Goal: Task Accomplishment & Management: Complete application form

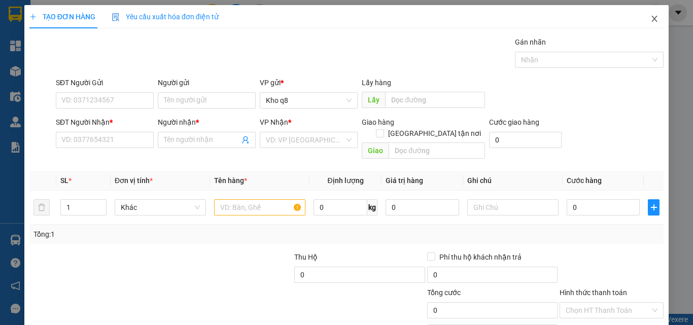
click at [652, 17] on icon "close" at bounding box center [655, 19] width 6 height 6
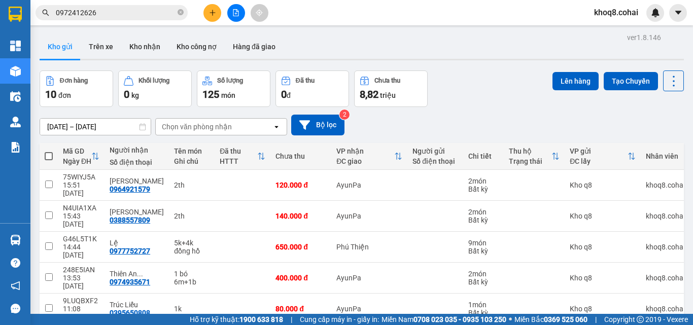
click at [122, 9] on input "0972412626" at bounding box center [116, 12] width 120 height 11
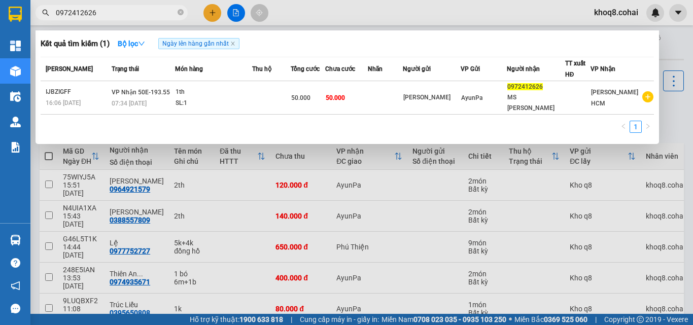
click at [122, 9] on input "0972412626" at bounding box center [116, 12] width 120 height 11
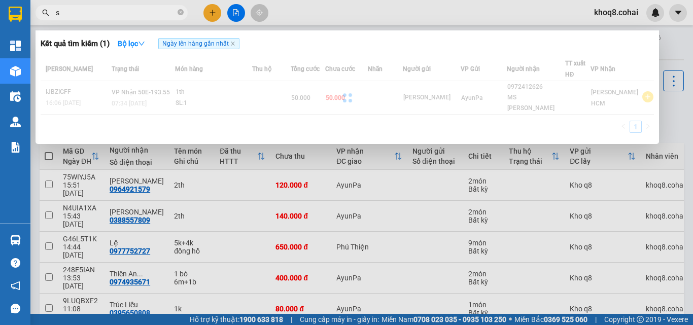
paste input "ơ"
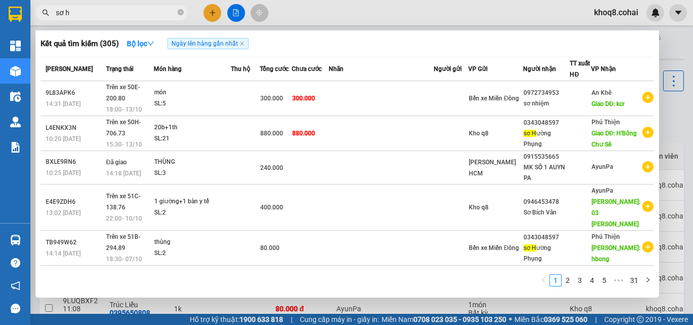
paste input "ô"
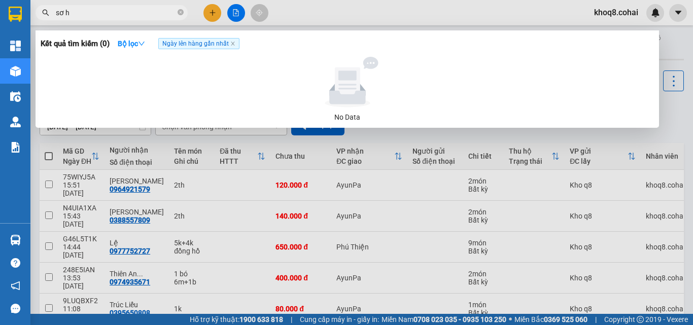
paste input "ồng"
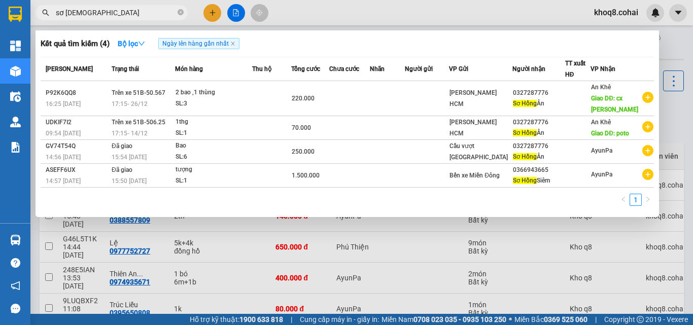
type input "sơ [DEMOGRAPHIC_DATA]"
click at [239, 11] on div at bounding box center [346, 162] width 693 height 325
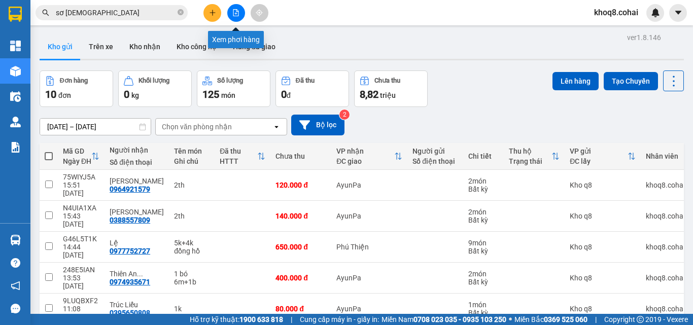
click at [240, 10] on button at bounding box center [236, 13] width 18 height 18
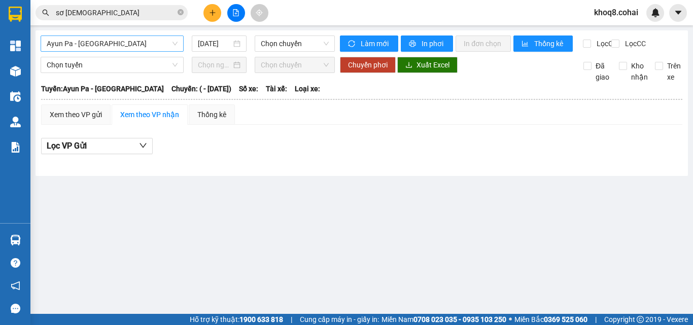
click at [124, 40] on span "Ayun Pa - [GEOGRAPHIC_DATA]" at bounding box center [112, 43] width 131 height 15
drag, startPoint x: 184, startPoint y: 90, endPoint x: 182, endPoint y: 201, distance: 111.1
click at [182, 201] on main "Ayun Pa - [GEOGRAPHIC_DATA] [DATE] Chọn chuyến Làm mới In phơi In đơn chọn Thốn…" at bounding box center [346, 157] width 693 height 314
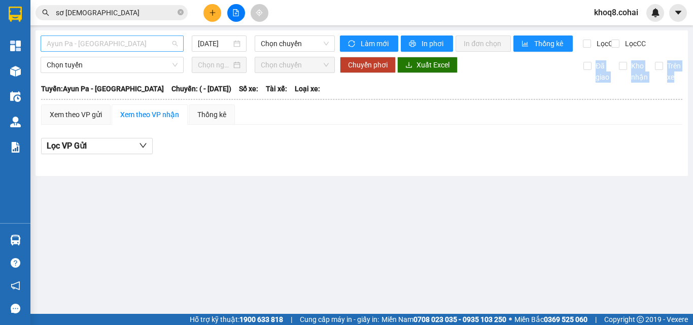
click at [148, 46] on span "Ayun Pa - [GEOGRAPHIC_DATA]" at bounding box center [112, 43] width 131 height 15
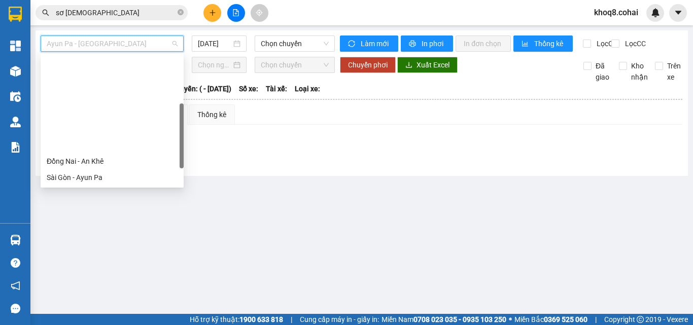
scroll to position [146, 0]
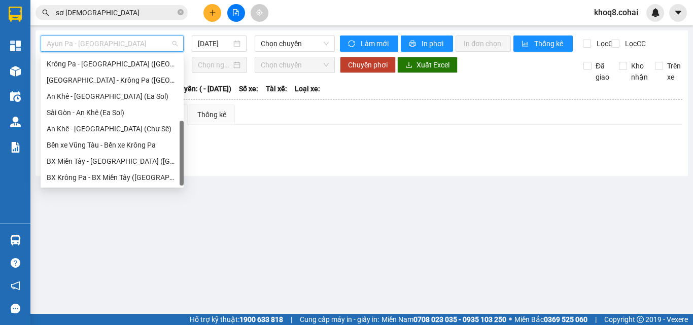
drag, startPoint x: 181, startPoint y: 73, endPoint x: 175, endPoint y: 191, distance: 118.3
click at [175, 191] on body "Kết quả tìm kiếm ( 4 ) Bộ lọc Ngày lên hàng gần nhất Mã ĐH Trạng thái Món hàng …" at bounding box center [346, 162] width 693 height 325
click at [104, 160] on div "BX Miền Tây - [GEOGRAPHIC_DATA] ([GEOGRAPHIC_DATA] - [GEOGRAPHIC_DATA])" at bounding box center [112, 161] width 131 height 11
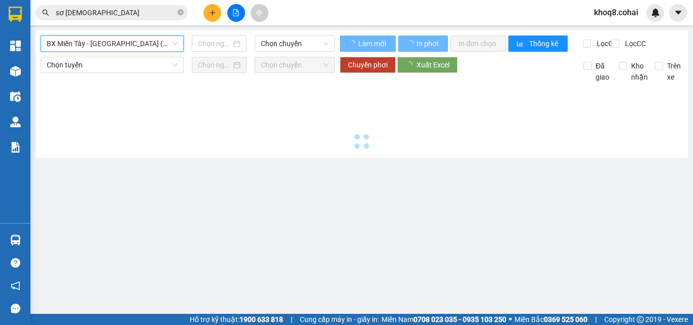
type input "[DATE]"
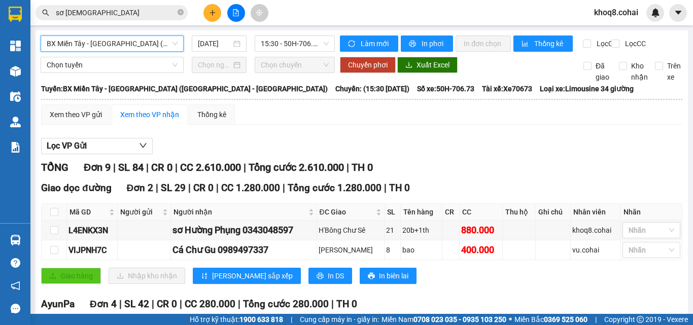
click at [105, 14] on input "sơ [DEMOGRAPHIC_DATA]" at bounding box center [116, 12] width 120 height 11
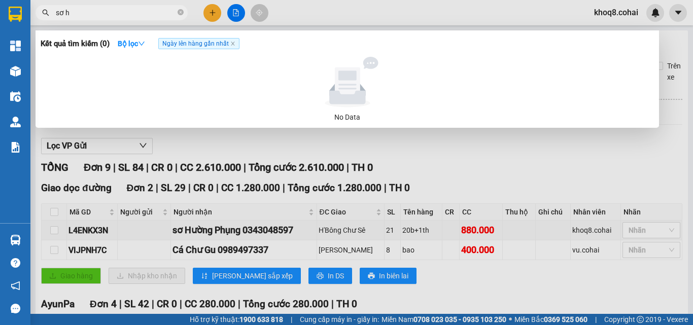
paste input "ư"
paste input "ơ"
paste input "ờng"
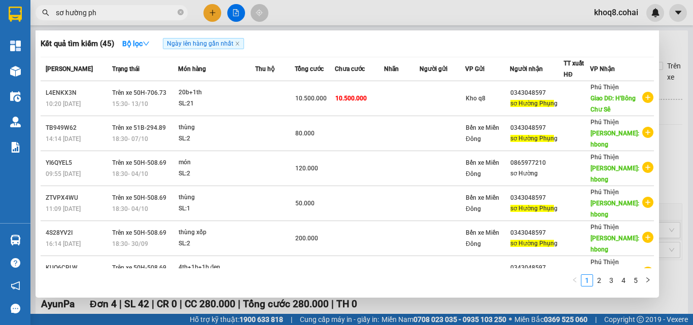
paste input "ụng"
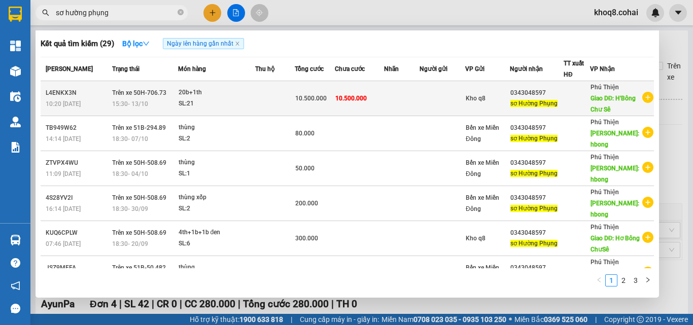
type input "sơ hường phụng"
click at [388, 100] on td at bounding box center [402, 98] width 36 height 35
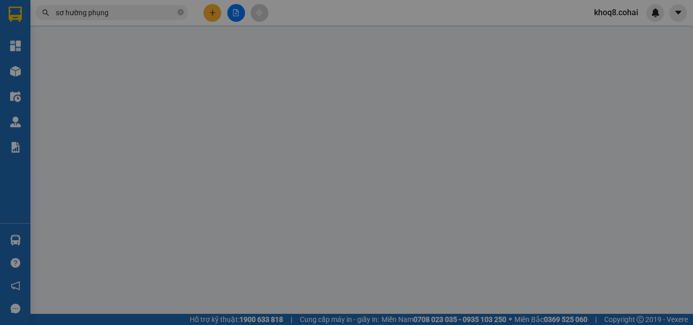
type input "0343048597"
type input "sơ Hường Phụng"
type input "H'Bông Chư Sê"
type input "0"
type input "10.500.000"
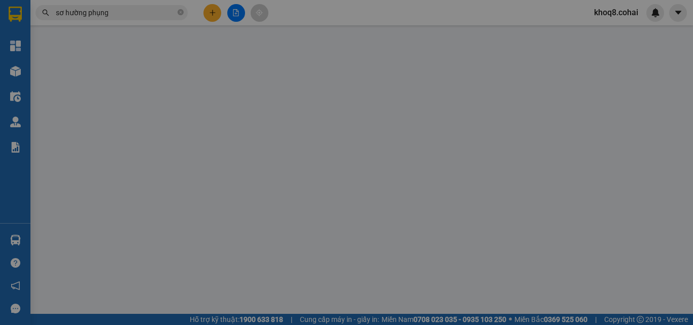
type input "10.500.000"
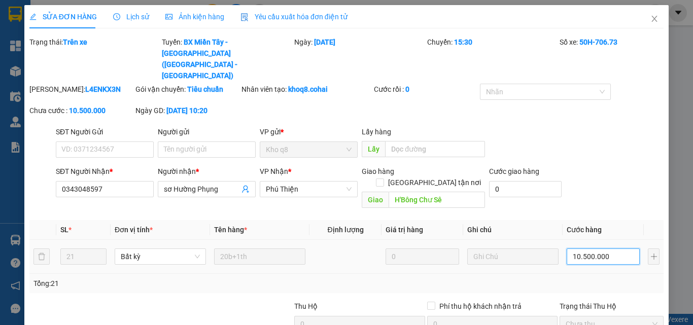
click at [615, 249] on input "10.500.000" at bounding box center [602, 257] width 73 height 16
type input "1"
type input "10"
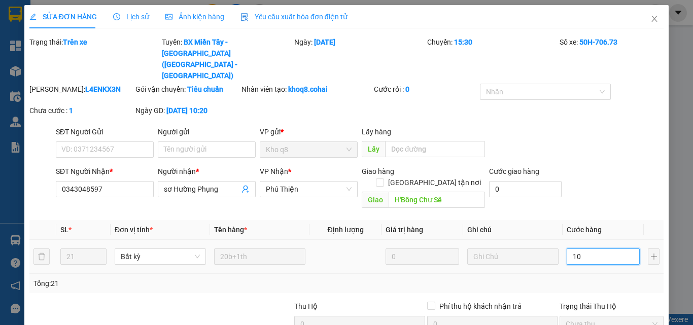
type input "10"
type input "105"
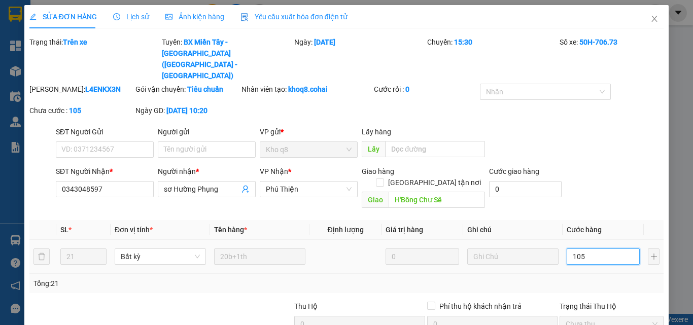
type input "1.050"
type input "1.050.000"
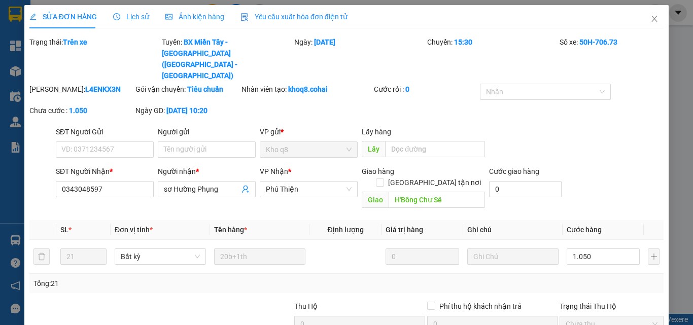
type input "1.050.000"
click at [604, 126] on div "SĐT Người Gửi VD: 0371234567 Người gửi Tên người gửi VP gửi * Kho q8 Lấy hàng L…" at bounding box center [360, 144] width 612 height 36
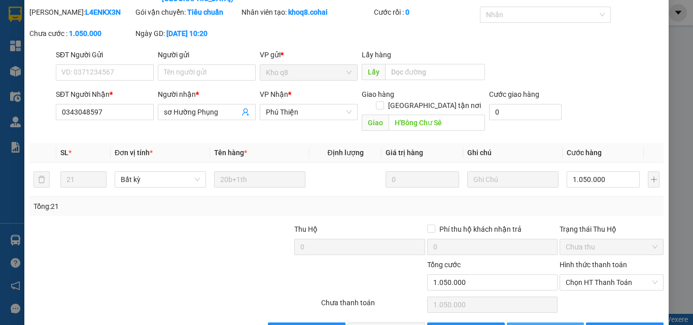
click at [536, 325] on span "[PERSON_NAME] thay đổi" at bounding box center [566, 330] width 81 height 11
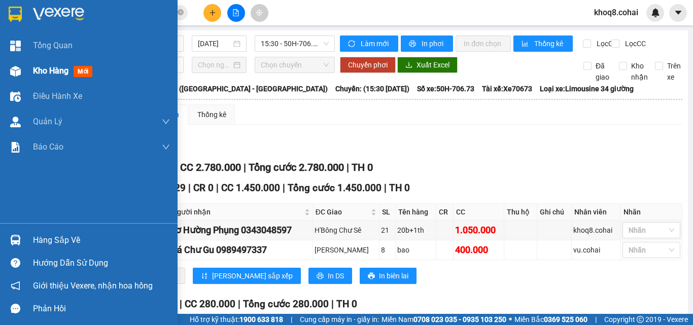
click at [18, 68] on img at bounding box center [15, 71] width 11 height 11
